Goal: Task Accomplishment & Management: Use online tool/utility

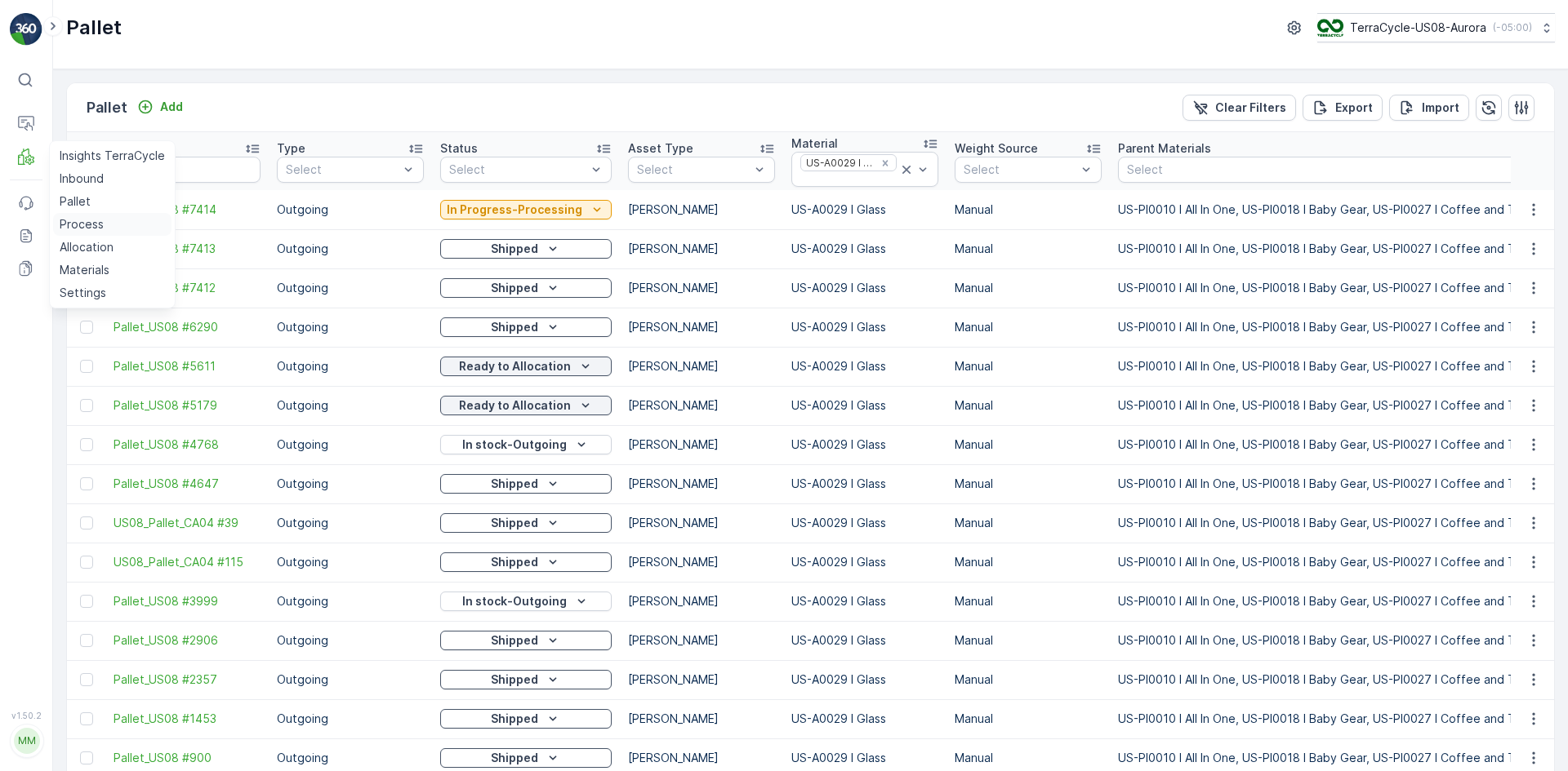
click at [76, 225] on p "Process" at bounding box center [82, 224] width 44 height 16
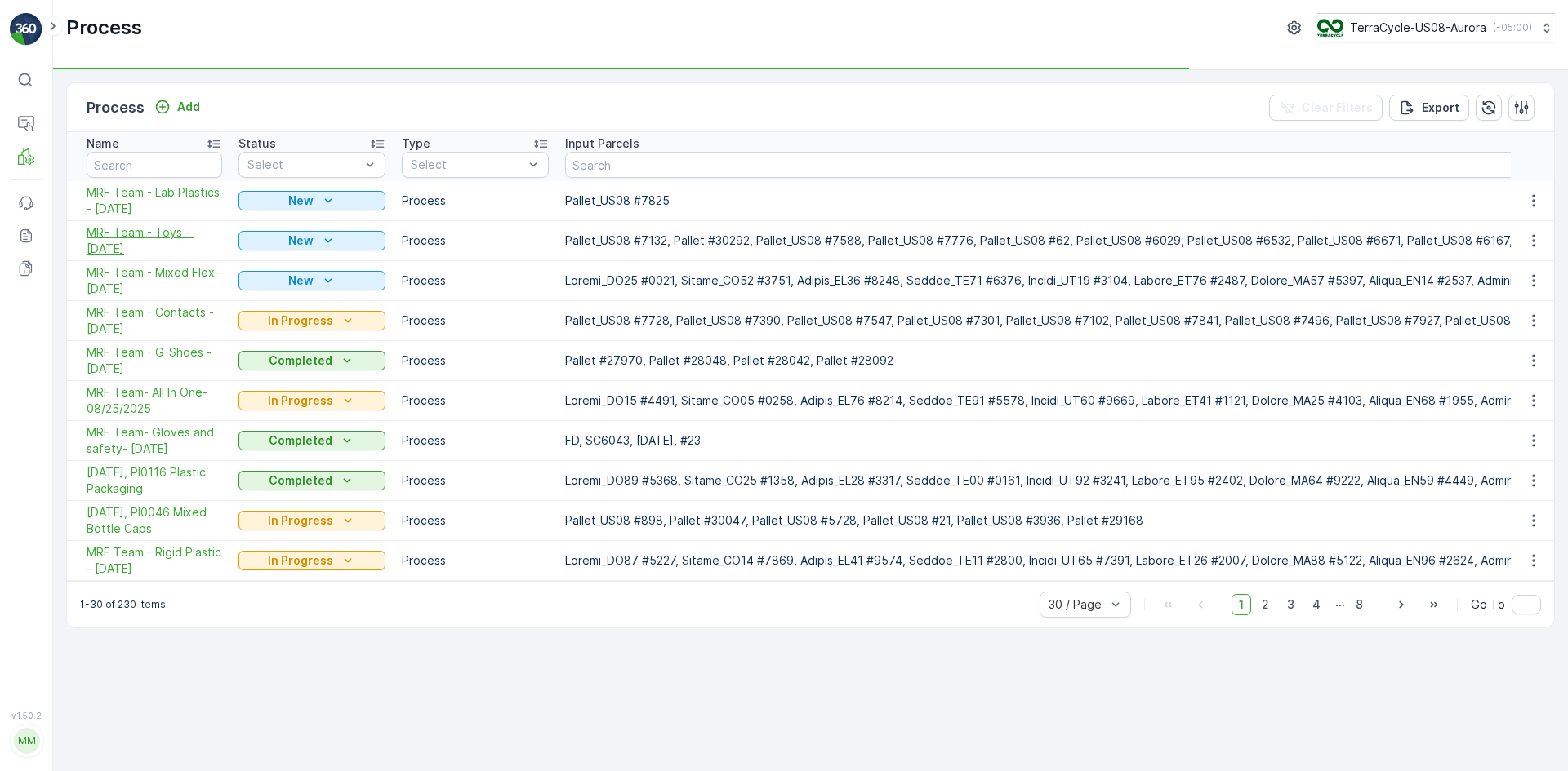
click at [161, 241] on span "MRF Team - Toys - [DATE]" at bounding box center [155, 241] width 136 height 33
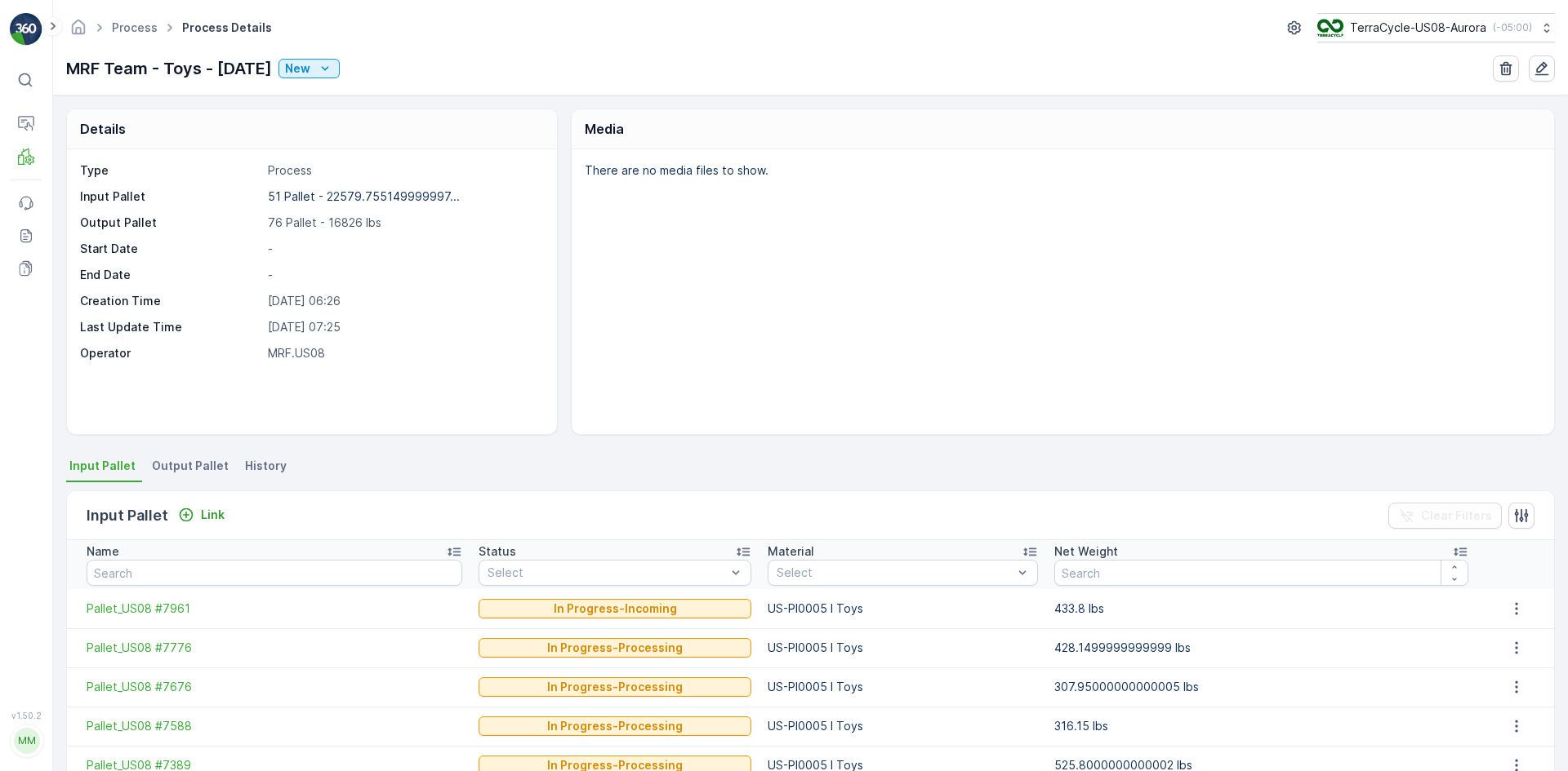
click at [197, 475] on li "Output Pallet" at bounding box center [192, 469] width 87 height 28
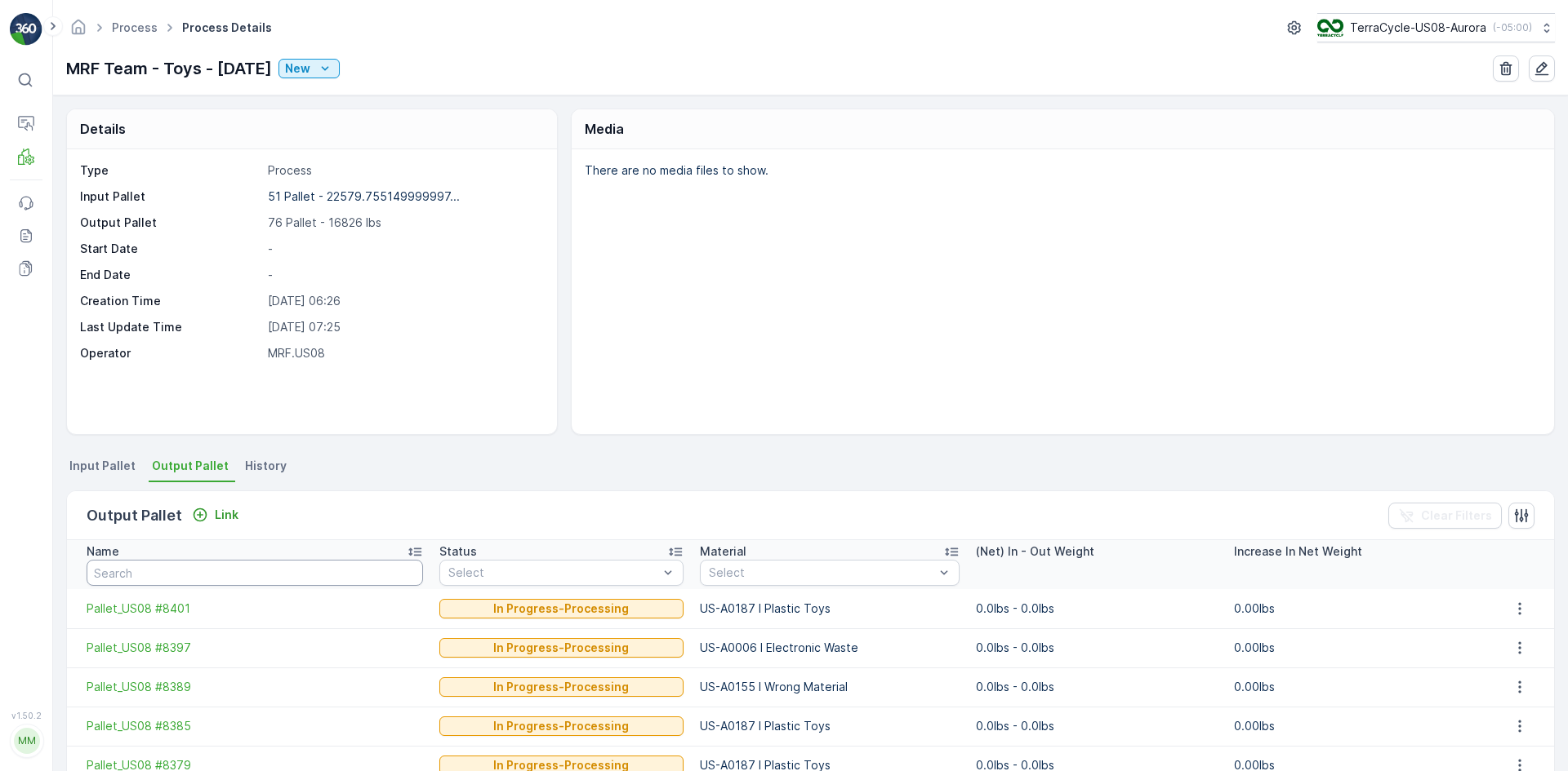
click at [140, 577] on input "text" at bounding box center [255, 573] width 336 height 26
click at [1513, 607] on icon "button" at bounding box center [1519, 609] width 17 height 16
click at [1138, 473] on ul "Input Pallet Output Pallet History" at bounding box center [810, 469] width 1489 height 28
click at [20, 160] on icon at bounding box center [26, 156] width 17 height 16
click at [90, 201] on link "Pallet" at bounding box center [112, 201] width 118 height 23
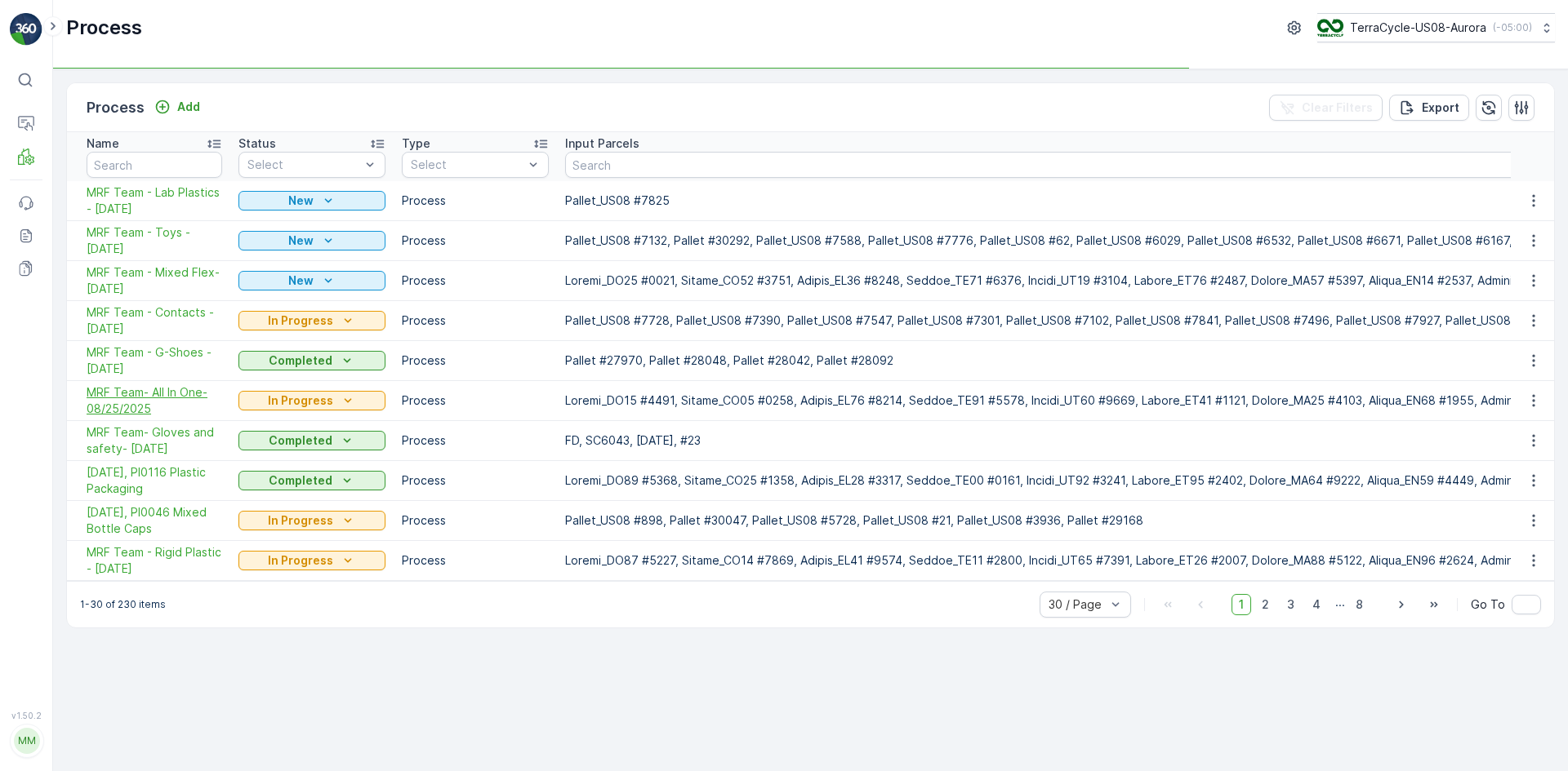
click at [160, 401] on span "MRF Team- All In One-08/25/2025" at bounding box center [155, 401] width 136 height 33
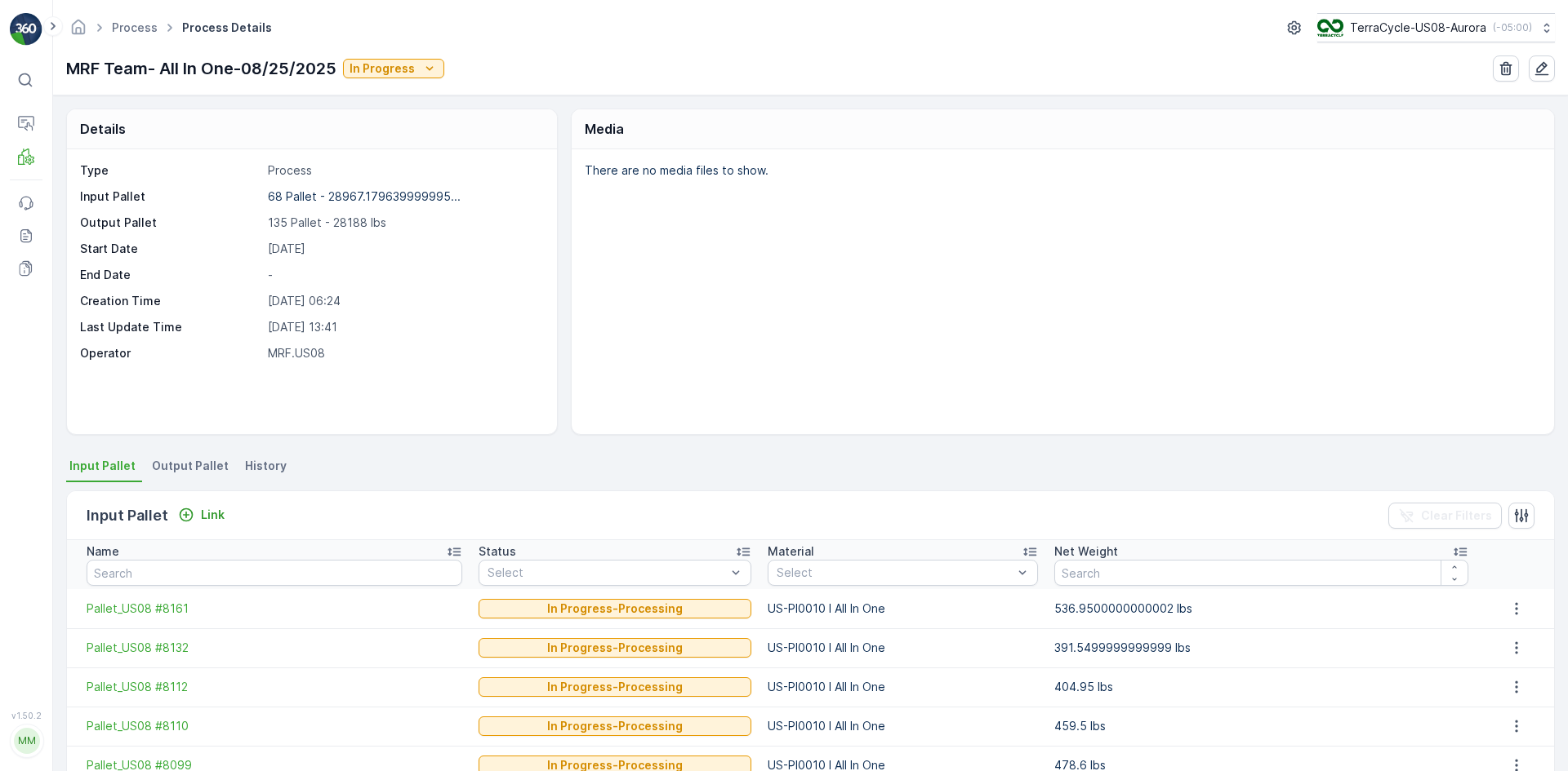
drag, startPoint x: 198, startPoint y: 511, endPoint x: 209, endPoint y: 459, distance: 53.2
click at [209, 459] on div "Input Pallet Output Pallet History Input Pallet Link Clear Filters Name Status …" at bounding box center [810, 746] width 1489 height 583
click at [209, 460] on span "Output Pallet" at bounding box center [190, 465] width 76 height 16
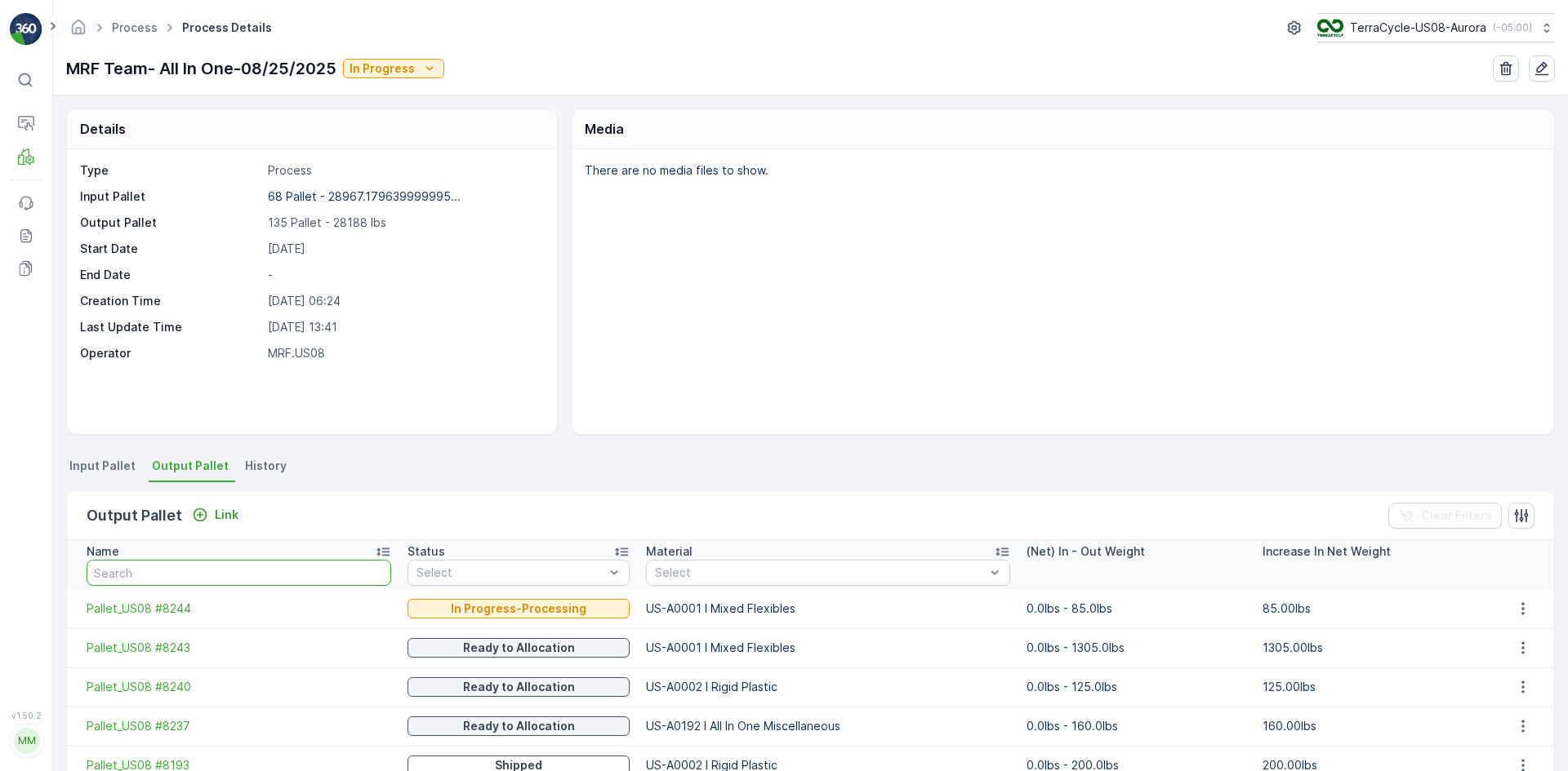
click at [158, 570] on input "text" at bounding box center [239, 573] width 305 height 26
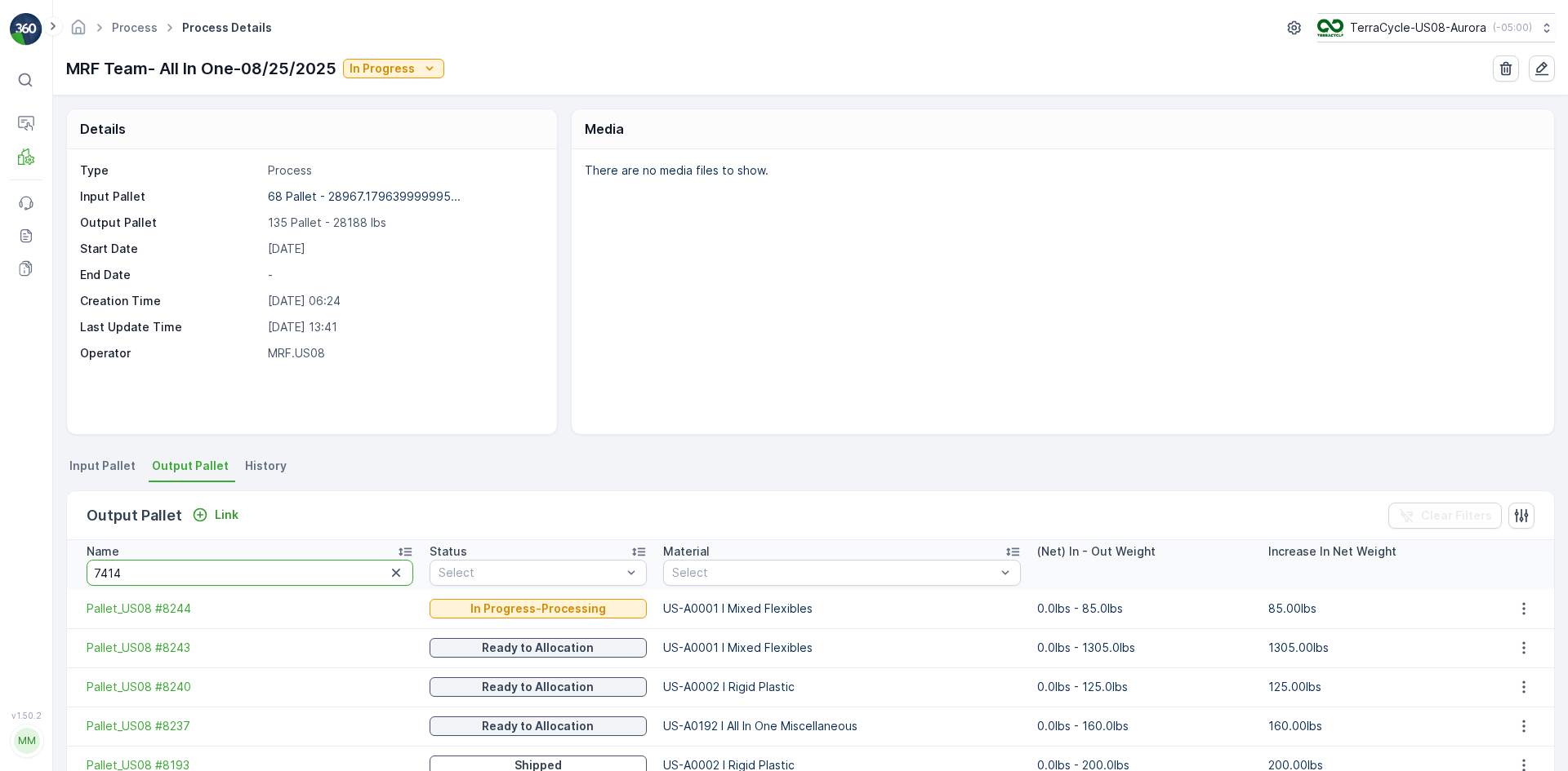
type input "74141"
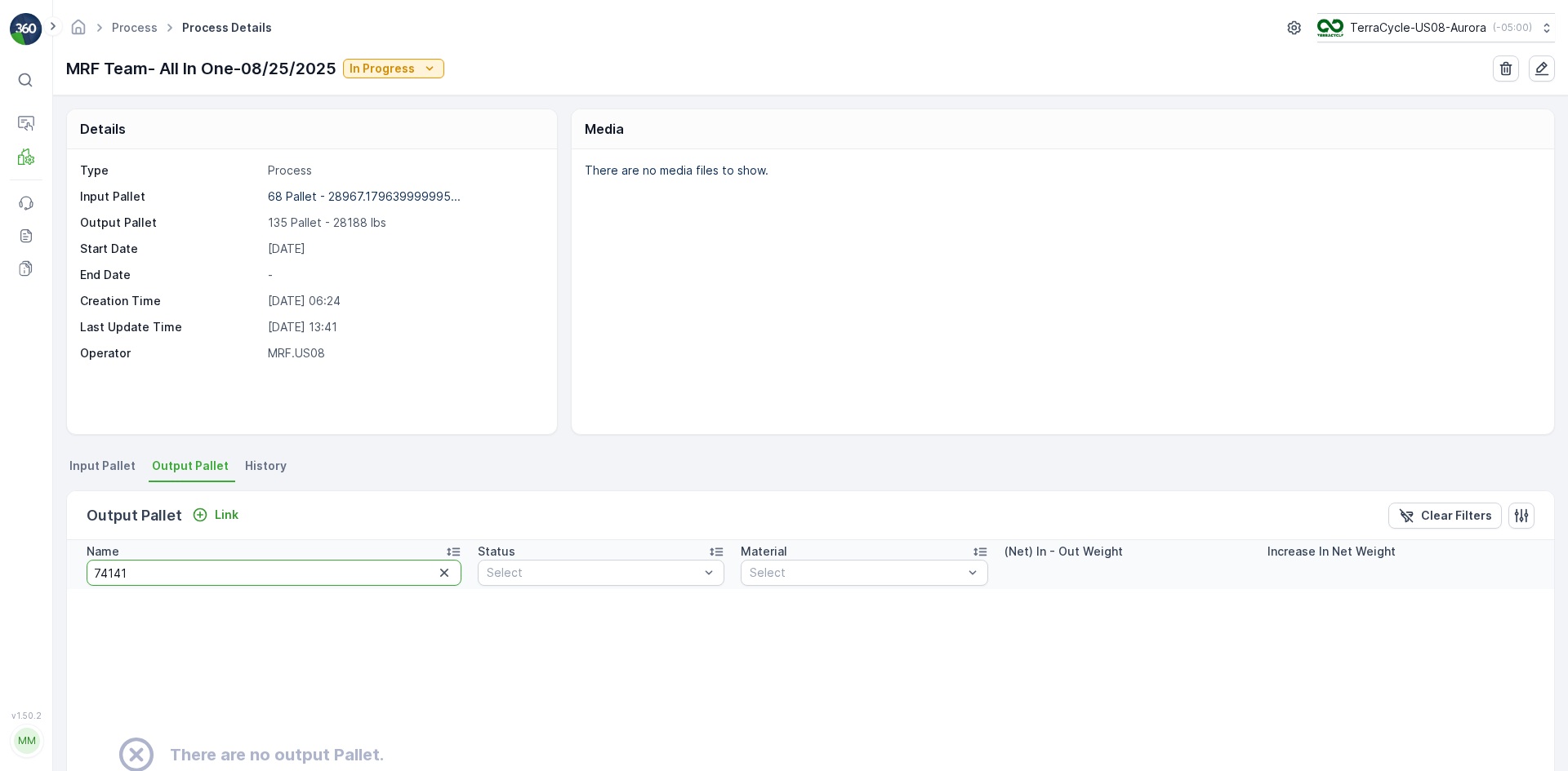
click at [154, 569] on input "74141" at bounding box center [274, 573] width 374 height 26
type input "7414"
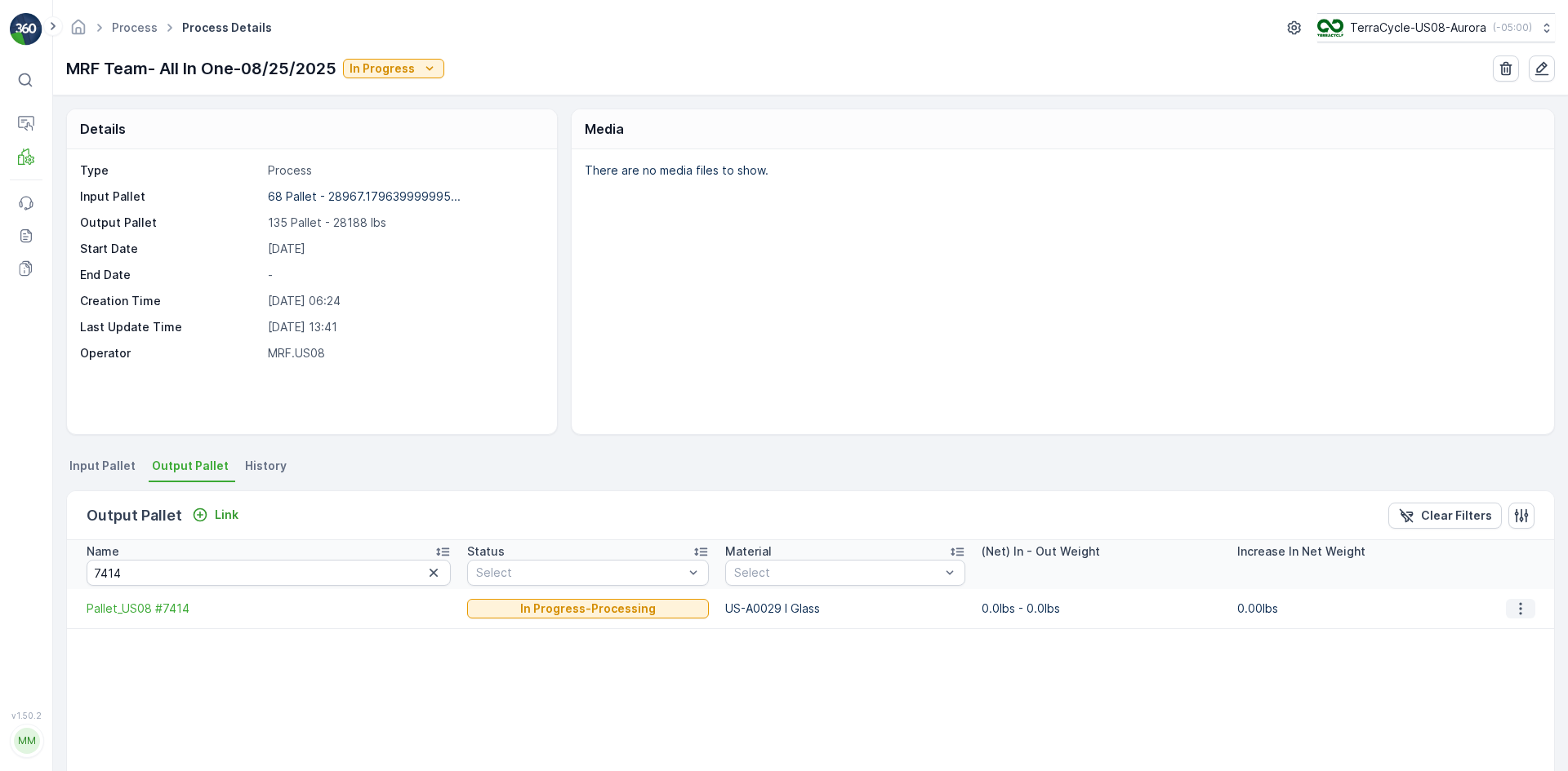
click at [1518, 612] on icon "button" at bounding box center [1520, 609] width 17 height 16
drag, startPoint x: 1521, startPoint y: 629, endPoint x: 837, endPoint y: 718, distance: 689.8
click at [837, 718] on body "⌘B Operations MRF Events Reports Documents v 1.50.2 MM MRF.US08 Process Process…" at bounding box center [784, 386] width 1568 height 771
click at [837, 717] on table "Name 7414 Status Select Material Select (Net) In - Out Weight Increase In Net W…" at bounding box center [810, 738] width 1487 height 397
click at [1512, 608] on icon "button" at bounding box center [1520, 609] width 17 height 16
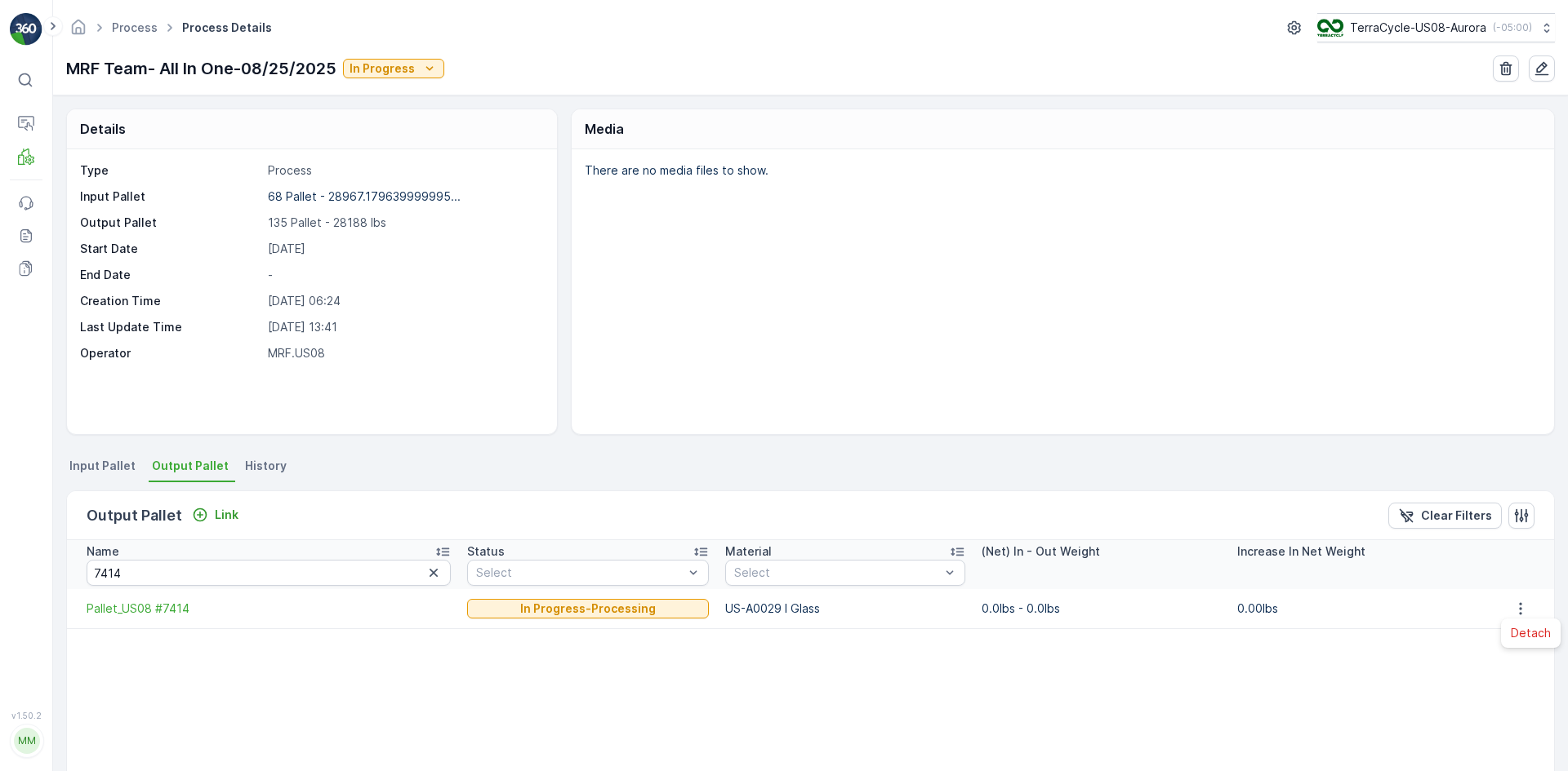
click at [1512, 634] on span "Detach" at bounding box center [1531, 633] width 40 height 16
